Goal: Task Accomplishment & Management: Complete application form

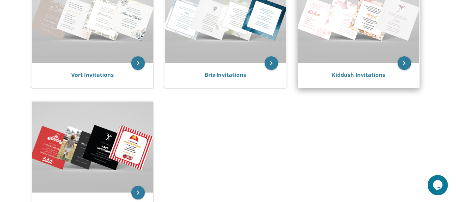
click at [355, 46] on img at bounding box center [358, 17] width 121 height 91
click at [356, 78] on link "Kiddush Invitations" at bounding box center [358, 74] width 53 height 7
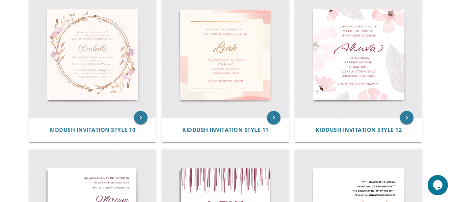
scroll to position [633, 0]
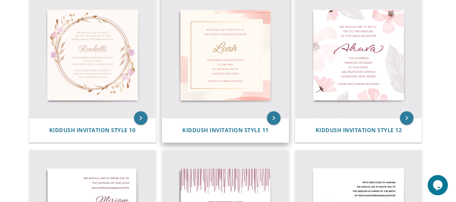
click at [207, 89] on img at bounding box center [225, 55] width 126 height 126
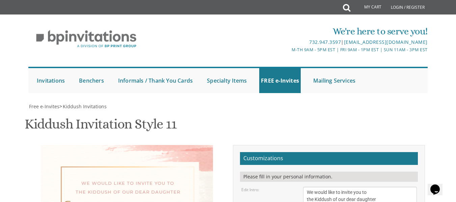
scroll to position [151, 0]
type textarea "L"
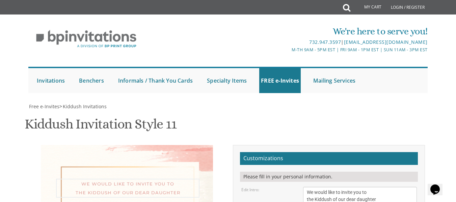
click at [376, 187] on textarea "We would like to invite you to the Kiddush of our dear daughter" at bounding box center [359, 196] width 113 height 18
paste textarea "Join a group of [PERSON_NAME] who meet once a month in the evening to hear upli…"
type textarea "Join a group of [PERSON_NAME] who meet once a month in the evening to hear upli…"
